Goal: Task Accomplishment & Management: Complete application form

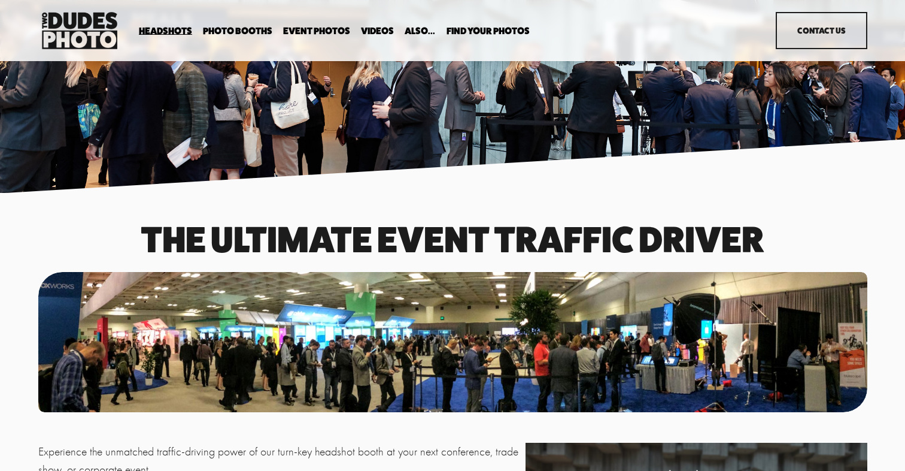
scroll to position [1, 0]
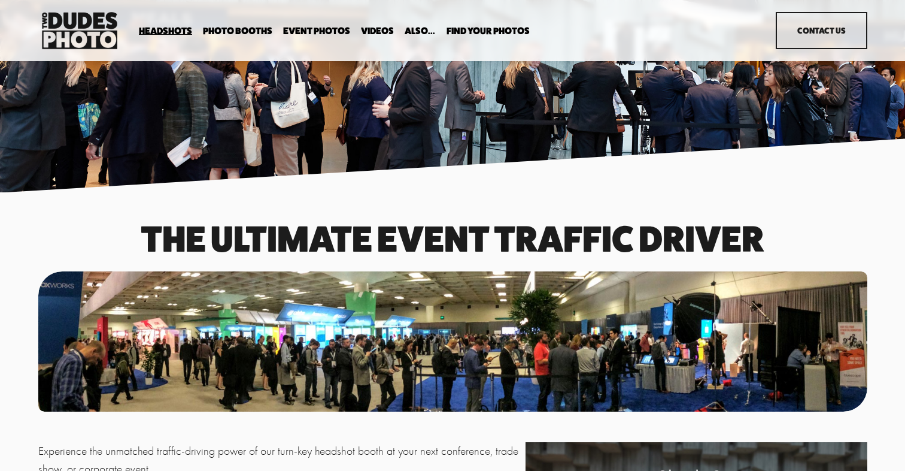
click at [0, 0] on span "Expo Headshots" at bounding box center [0, 0] width 0 height 0
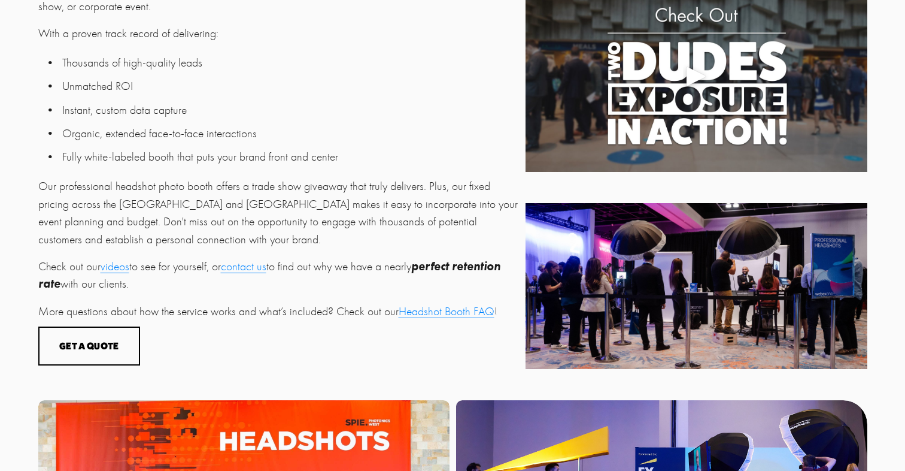
scroll to position [465, 0]
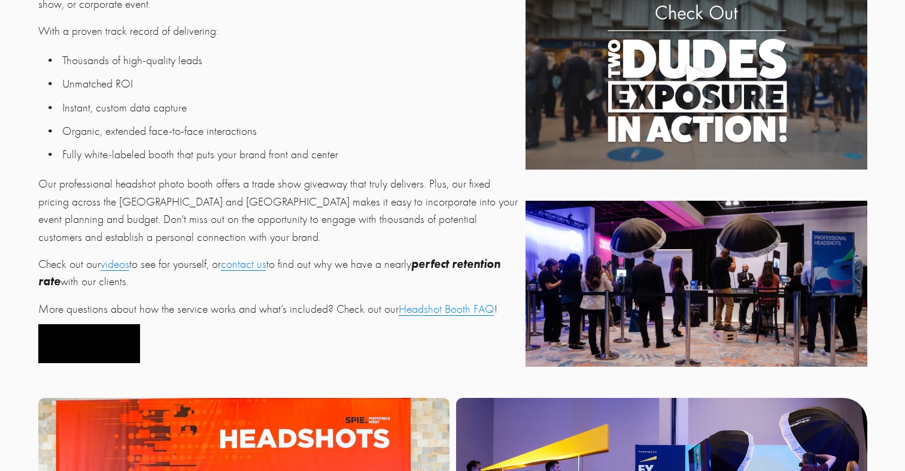
click at [107, 336] on button "Get a Quote" at bounding box center [89, 343] width 102 height 39
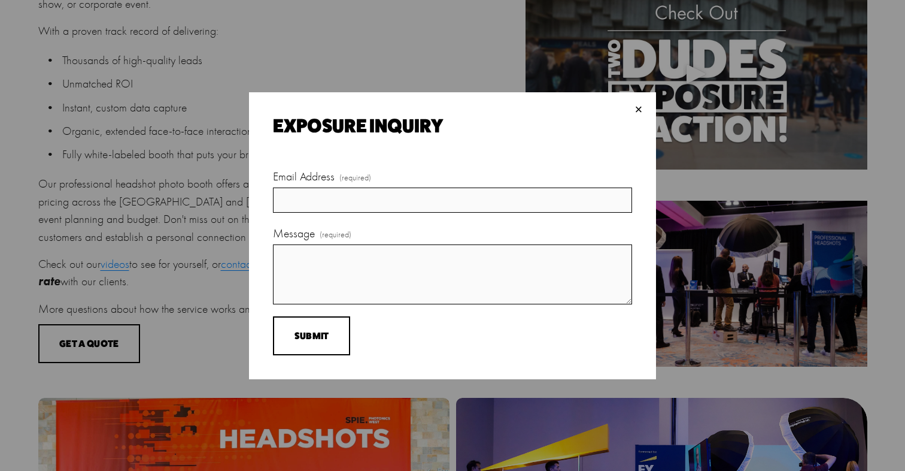
click at [639, 105] on div "×" at bounding box center [638, 109] width 13 height 13
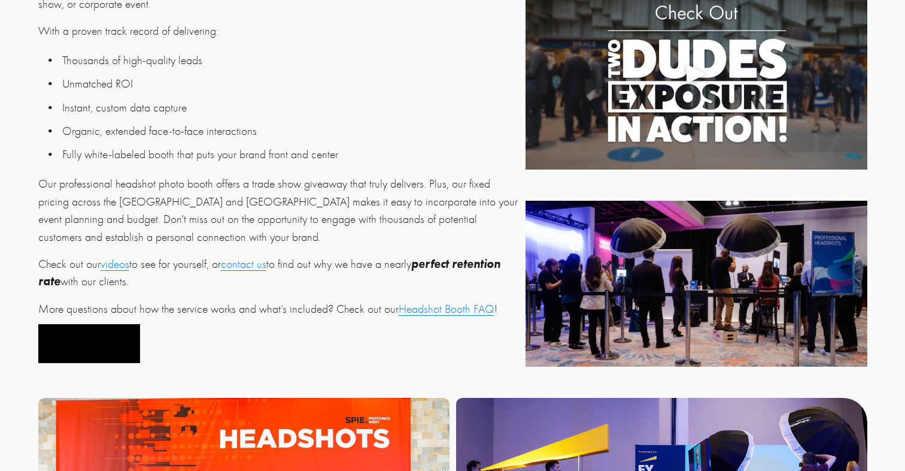
click at [93, 345] on button "Get a Quote" at bounding box center [89, 343] width 102 height 39
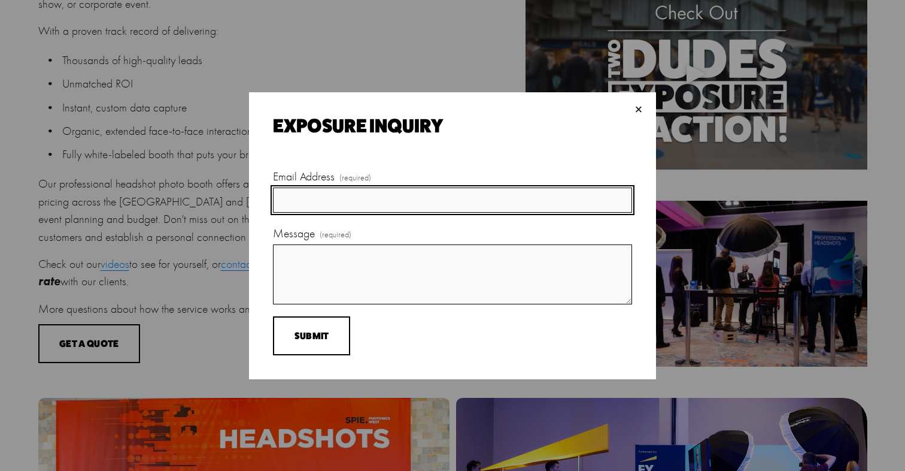
click at [310, 189] on input "Email Address (required)" at bounding box center [452, 199] width 359 height 25
type input "dillon@theoakgroup.llc"
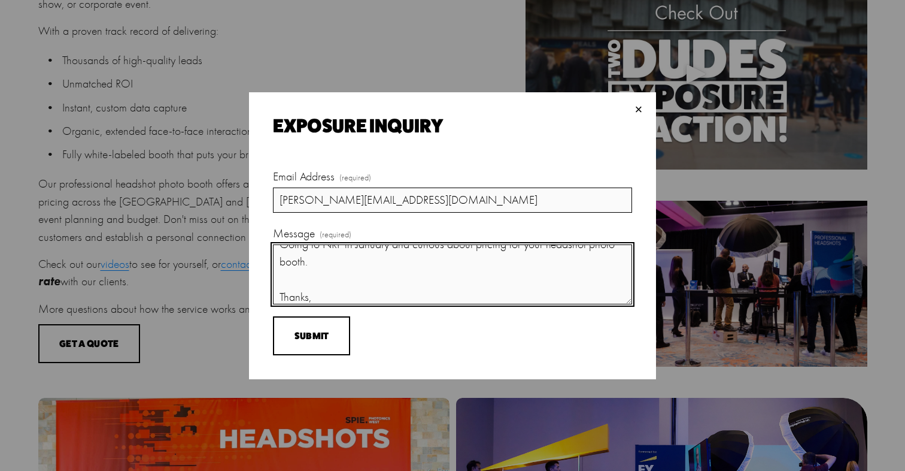
scroll to position [65, 0]
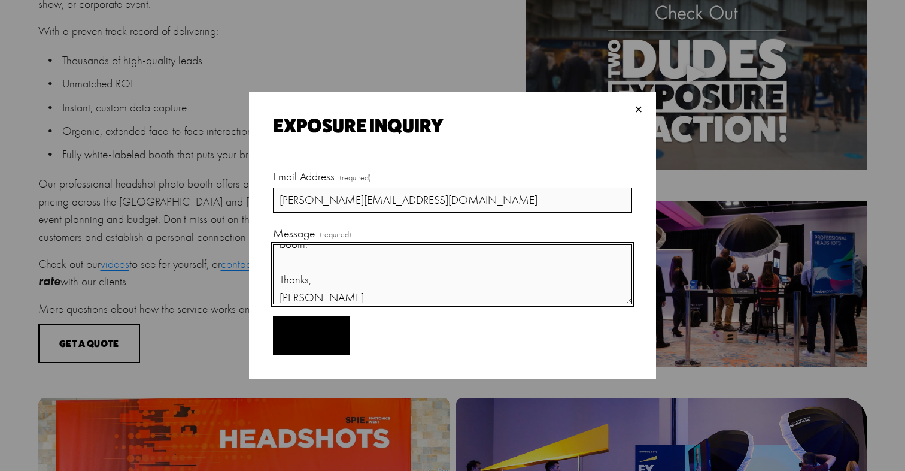
type textarea "Hey, Going to NRF in January and curious about pricing for your headshot photo …"
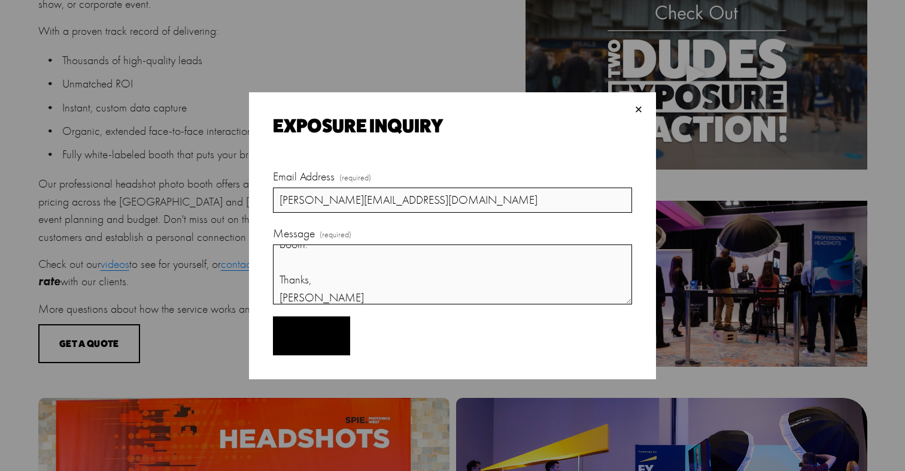
click at [330, 332] on button "Submit Submit" at bounding box center [311, 335] width 77 height 39
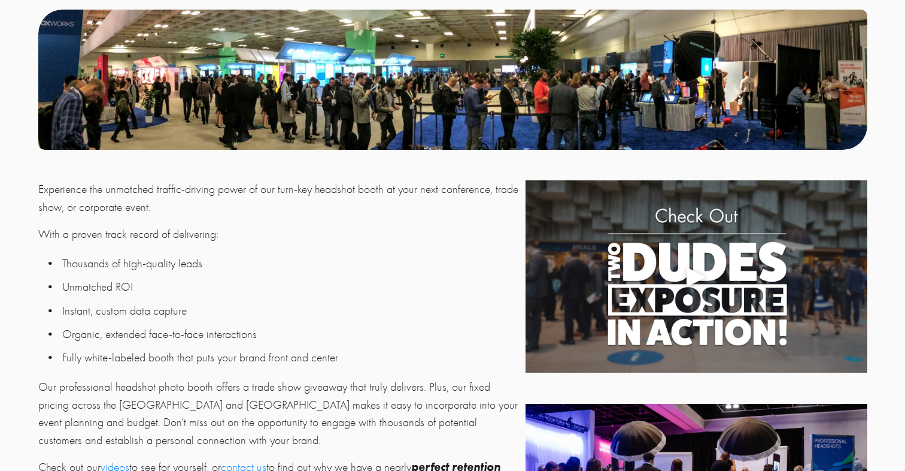
scroll to position [460, 0]
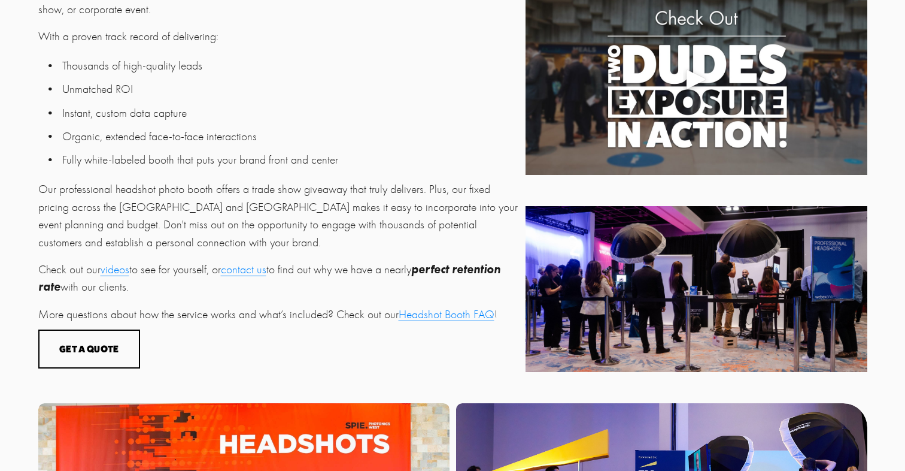
click at [473, 317] on link "Headshot Booth FAQ" at bounding box center [447, 314] width 96 height 14
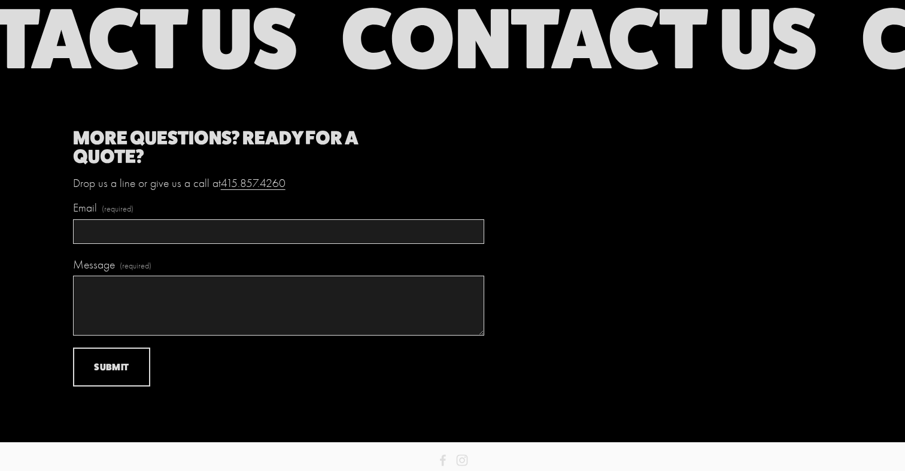
scroll to position [5472, 0]
